Goal: Task Accomplishment & Management: Use online tool/utility

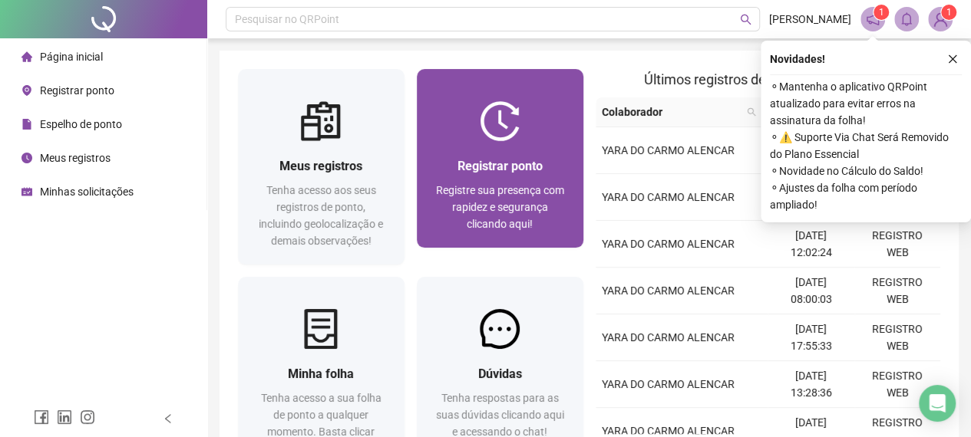
click at [492, 85] on div "Registrar ponto Registre sua presença com rapidez e segurança clicando aqui!" at bounding box center [500, 158] width 167 height 179
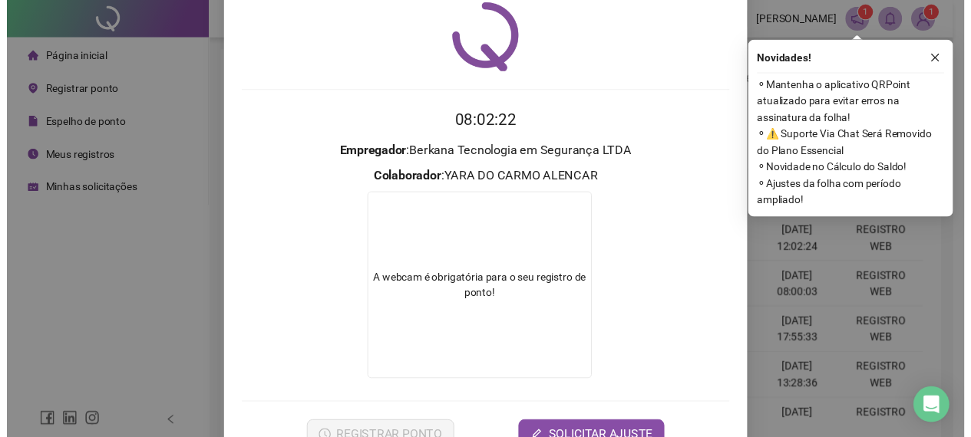
scroll to position [98, 0]
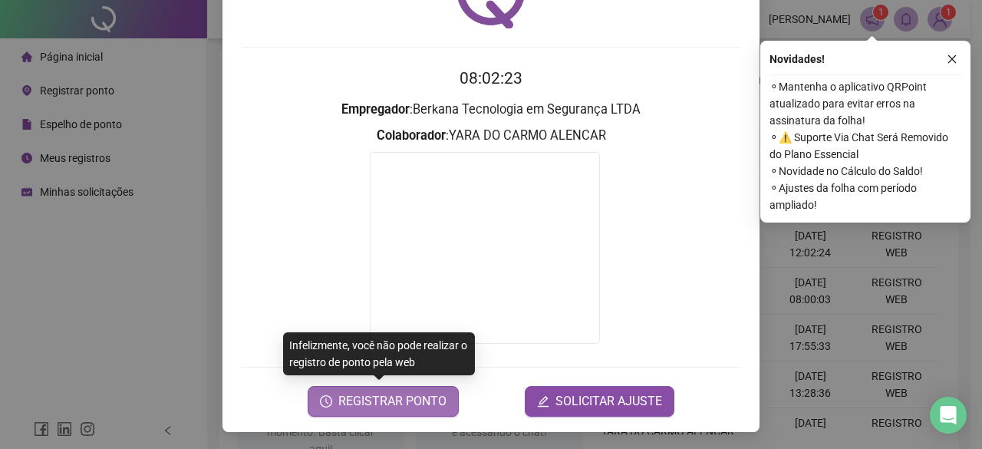
click at [384, 397] on span "REGISTRAR PONTO" at bounding box center [392, 401] width 108 height 18
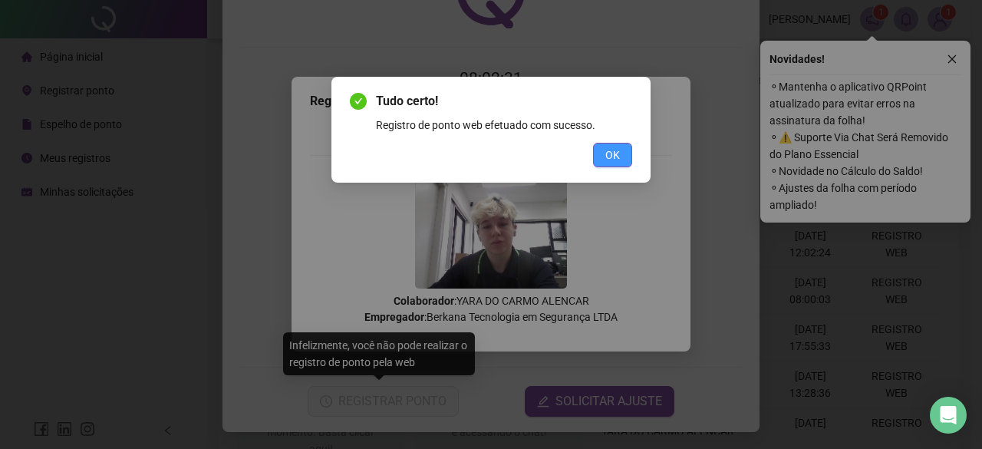
click at [610, 150] on span "OK" at bounding box center [612, 155] width 15 height 17
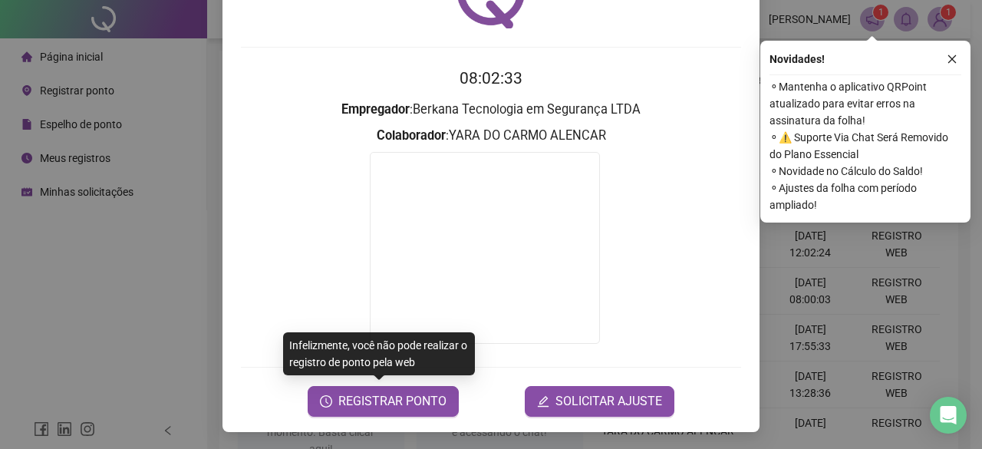
click at [876, 321] on div "Registro [PERSON_NAME] web 08:02:33 Empregador : Berkana Tecnologia em Seguranç…" at bounding box center [491, 224] width 982 height 449
